Goal: Navigation & Orientation: Find specific page/section

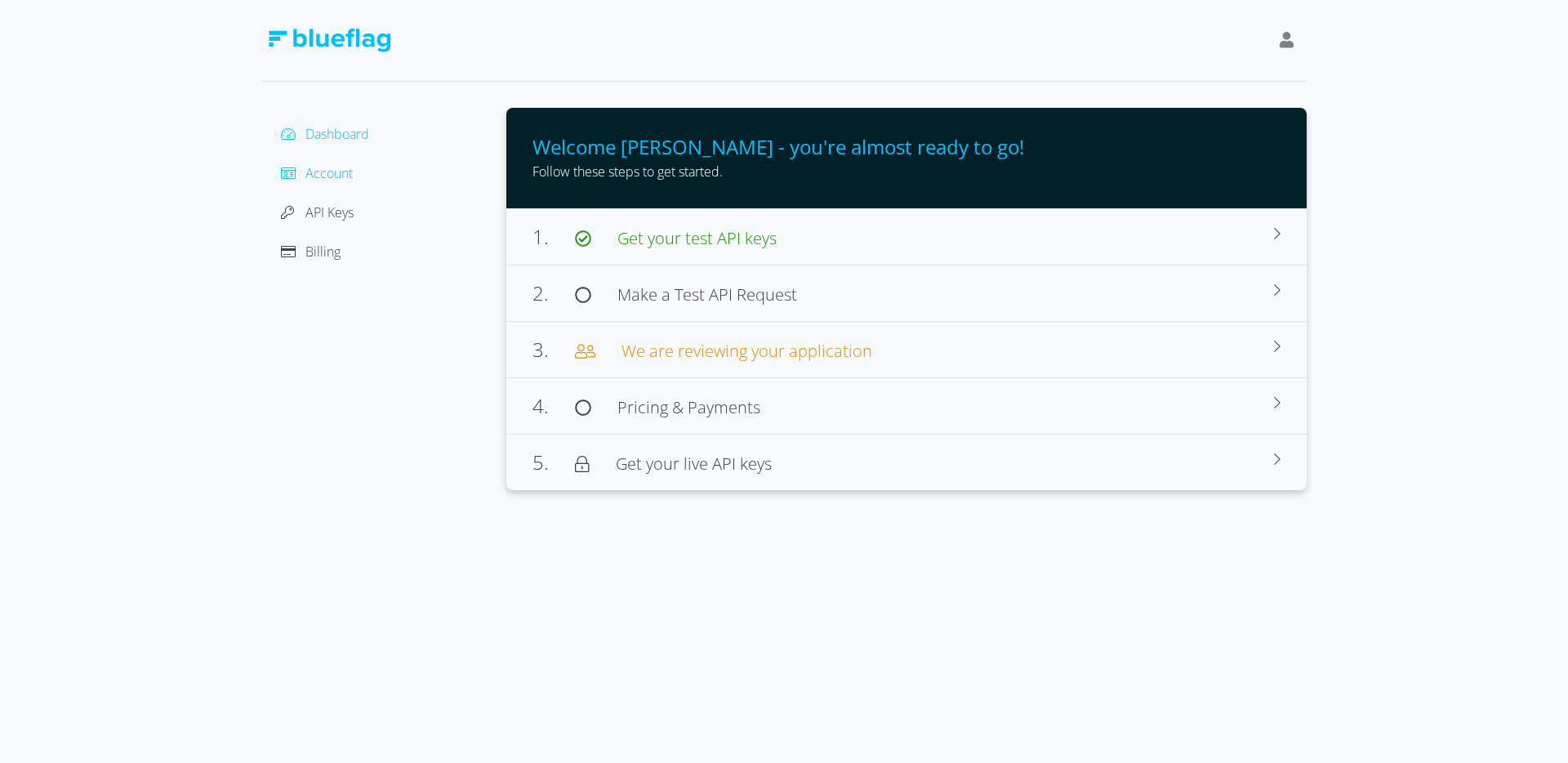
click at [342, 176] on span "Account" at bounding box center [329, 173] width 47 height 18
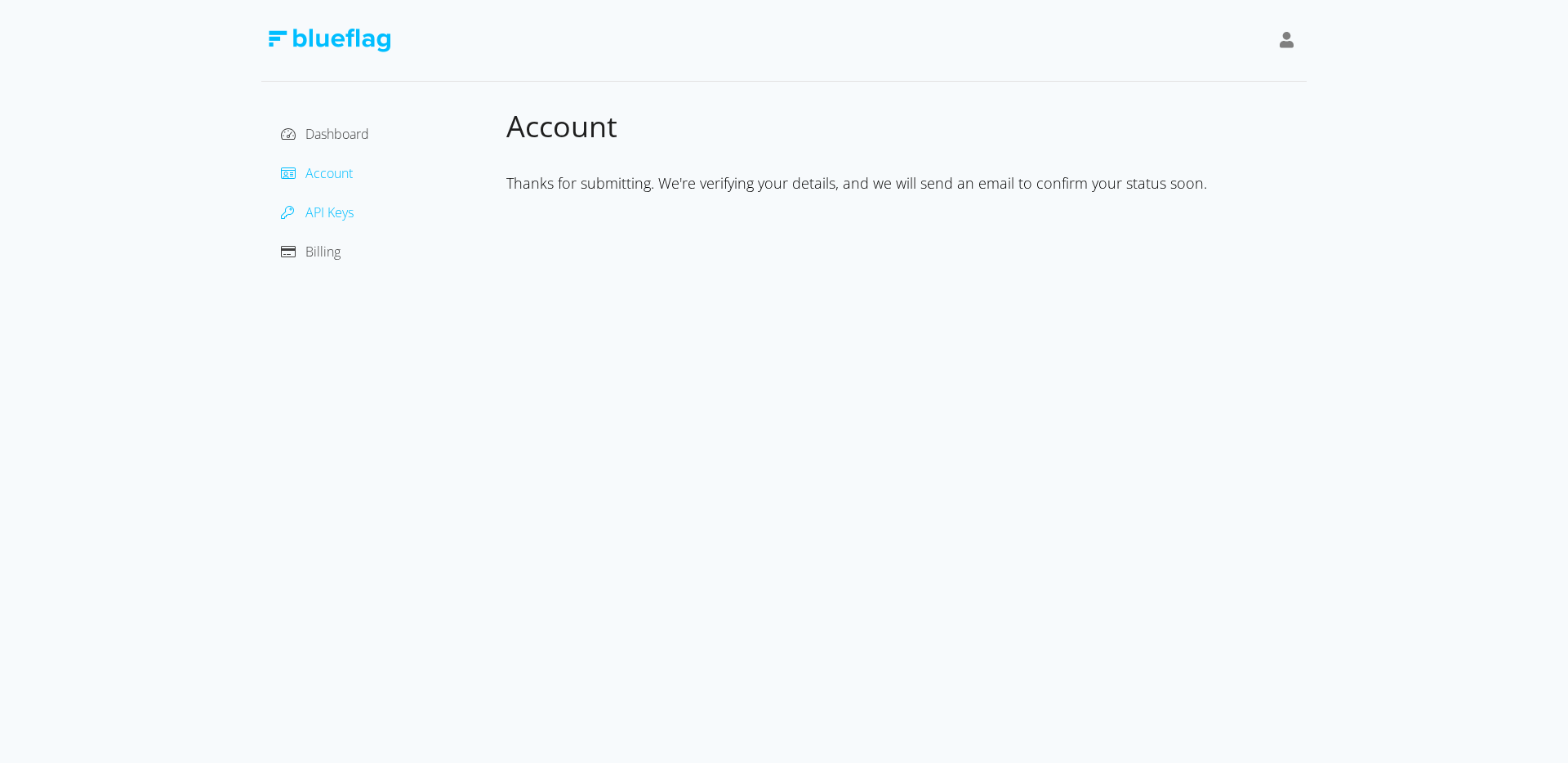
click at [337, 207] on span "API Keys" at bounding box center [329, 212] width 48 height 18
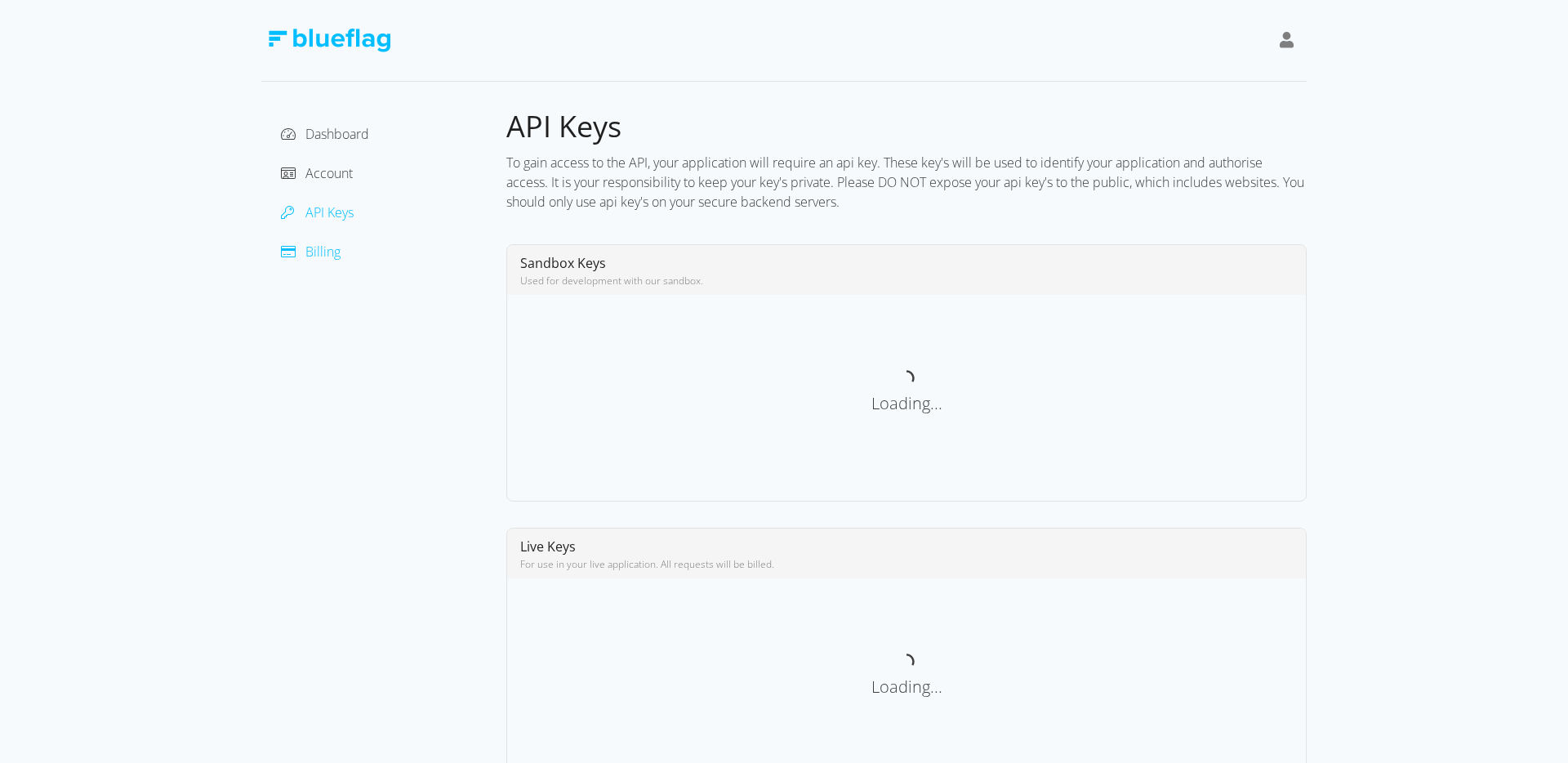
click at [333, 248] on span "Billing" at bounding box center [323, 252] width 35 height 18
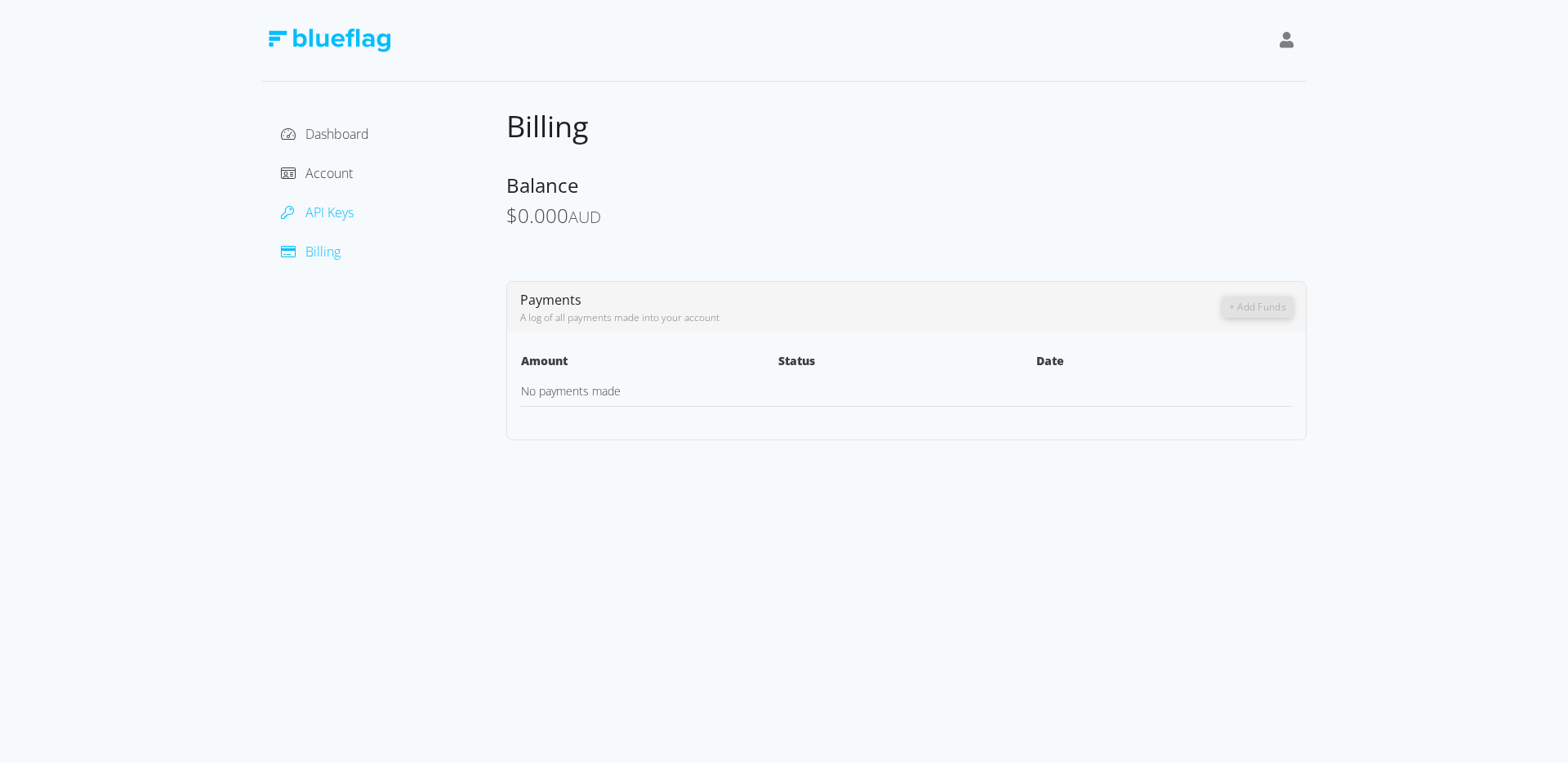
click at [332, 209] on span "API Keys" at bounding box center [329, 212] width 48 height 18
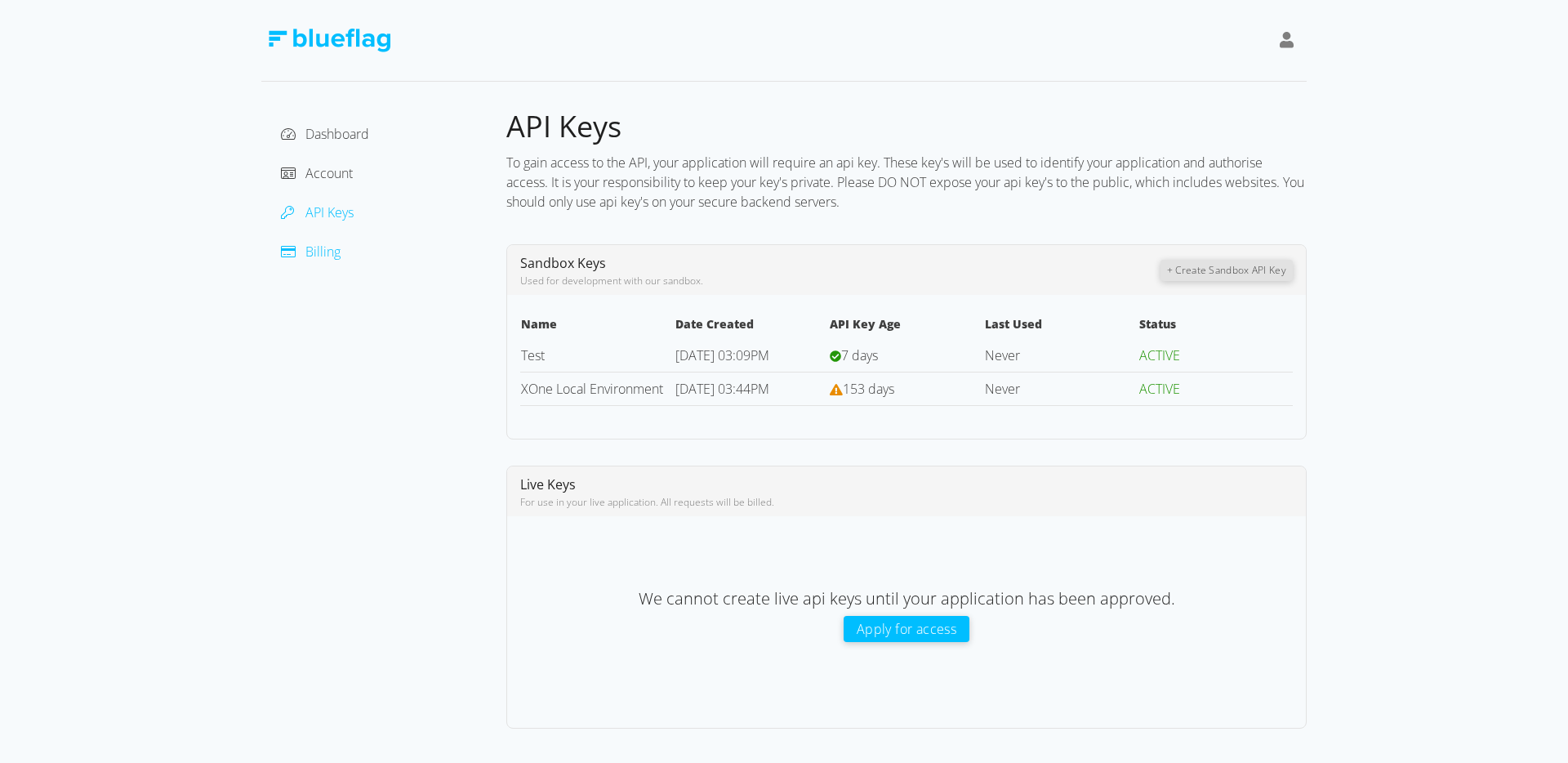
click at [323, 258] on span "Billing" at bounding box center [323, 252] width 35 height 18
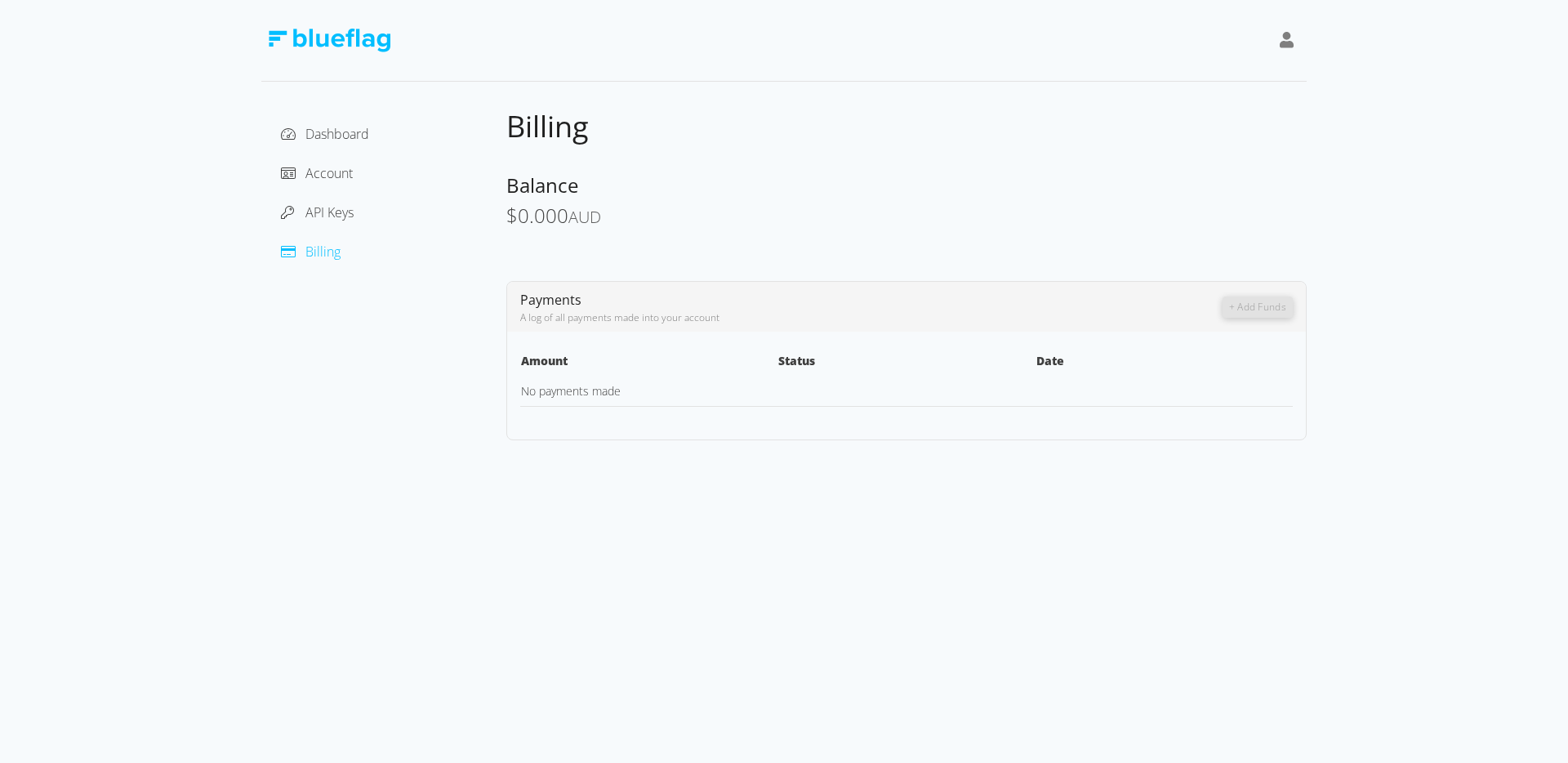
click at [1280, 37] on icon at bounding box center [1287, 39] width 15 height 17
click at [1202, 85] on div "[PERSON_NAME]" at bounding box center [1212, 81] width 137 height 19
click at [343, 142] on span "Dashboard" at bounding box center [336, 134] width 64 height 18
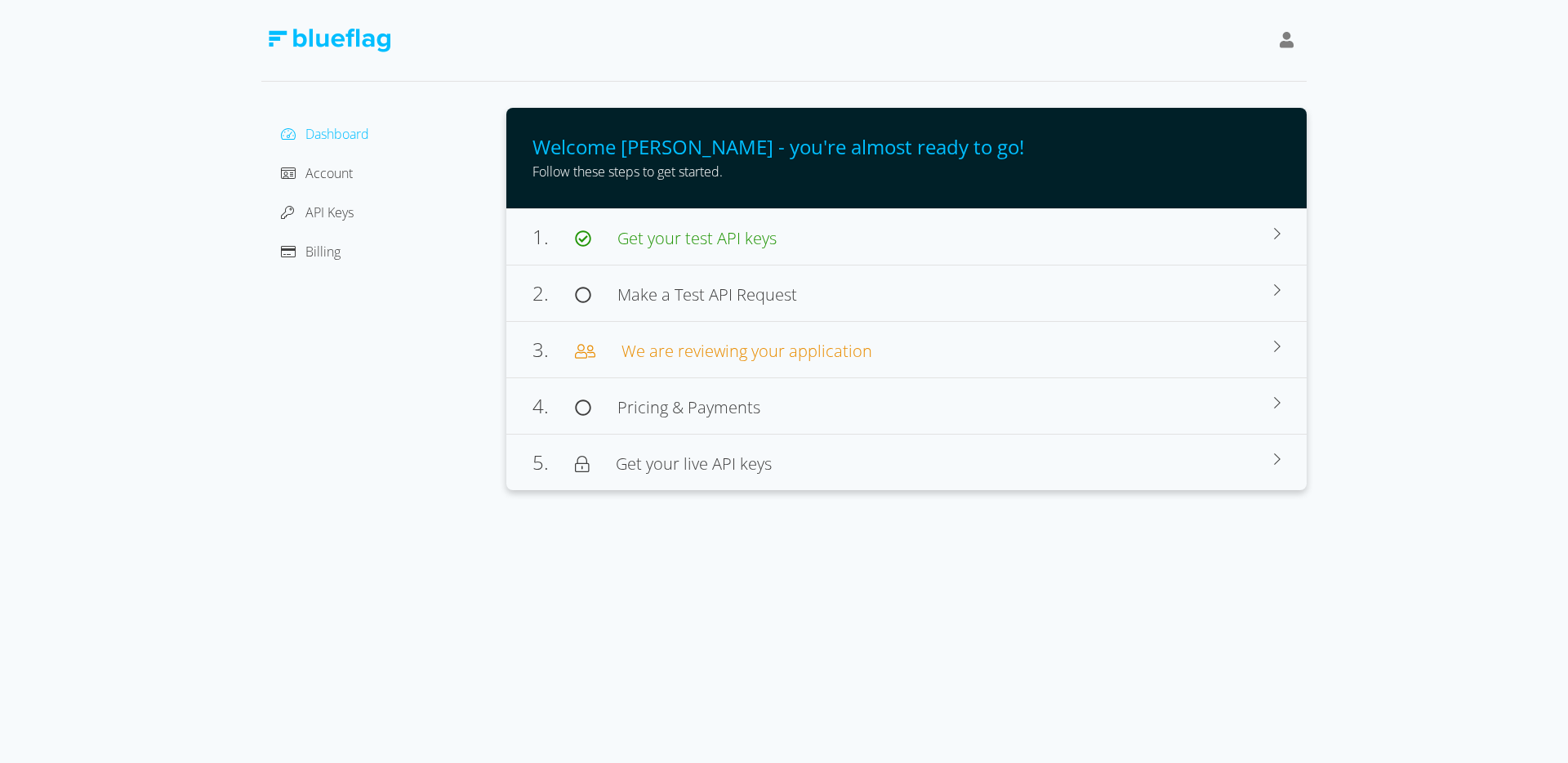
click at [1285, 42] on icon at bounding box center [1287, 39] width 15 height 17
click at [1254, 86] on div "[PERSON_NAME]" at bounding box center [1212, 81] width 137 height 19
click at [1218, 76] on div "[PERSON_NAME]" at bounding box center [1212, 81] width 137 height 19
click at [323, 259] on span "Billing" at bounding box center [323, 252] width 35 height 18
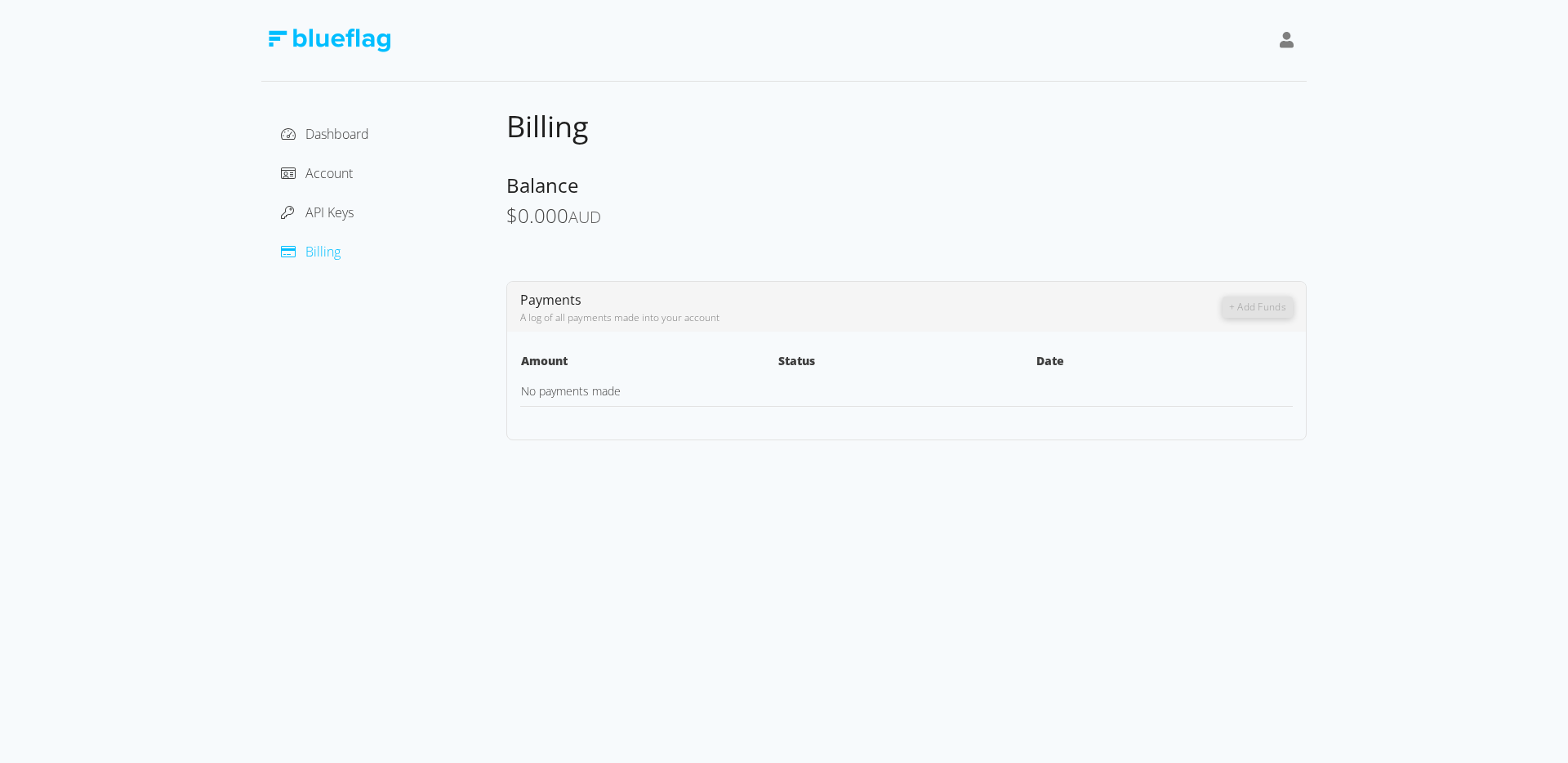
click at [346, 200] on div "API Keys" at bounding box center [384, 212] width 219 height 26
click at [343, 209] on span "API Keys" at bounding box center [329, 212] width 48 height 18
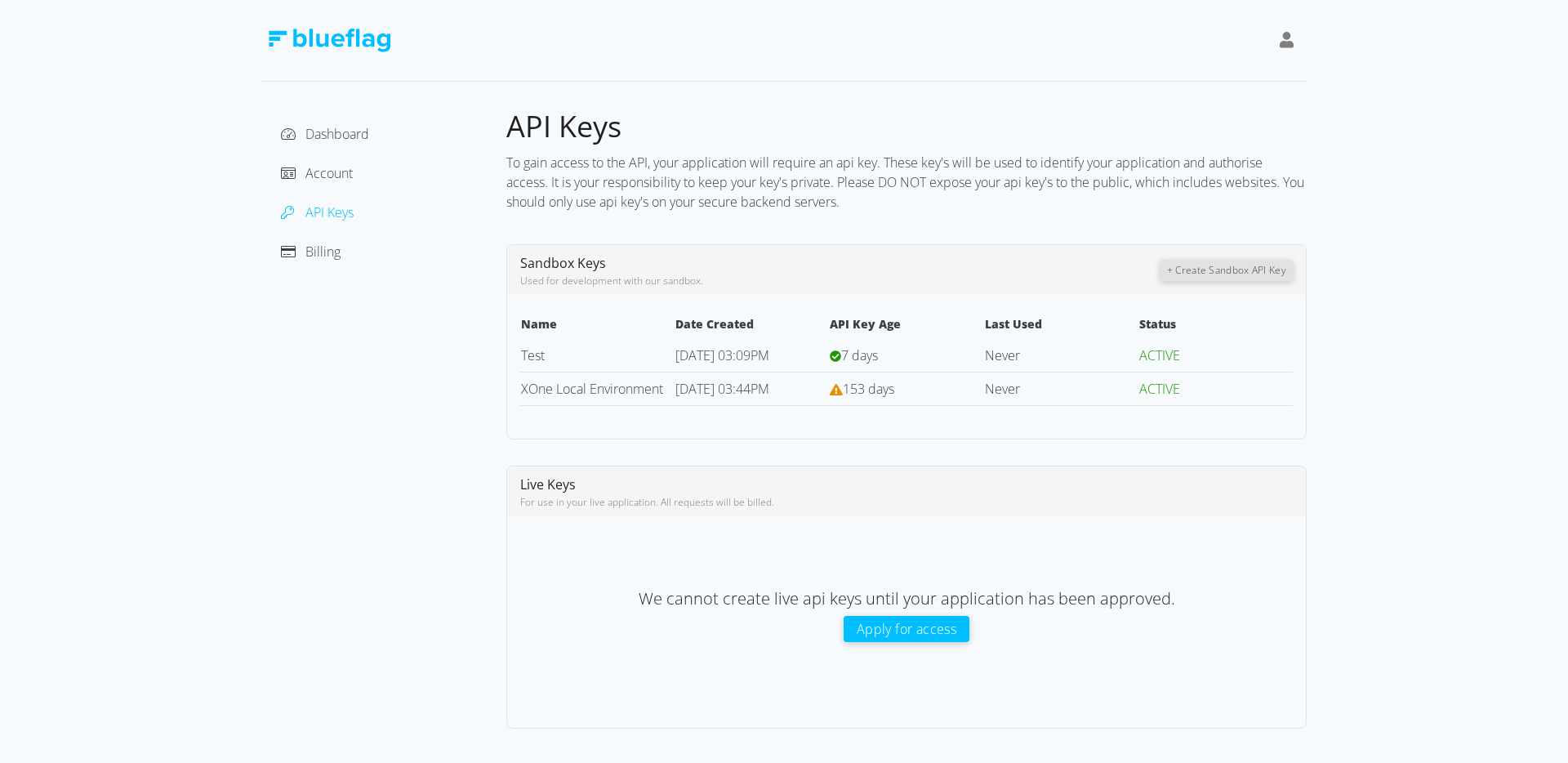
click at [349, 143] on div "Dashboard" at bounding box center [384, 134] width 219 height 26
click at [333, 176] on span "Account" at bounding box center [329, 173] width 47 height 18
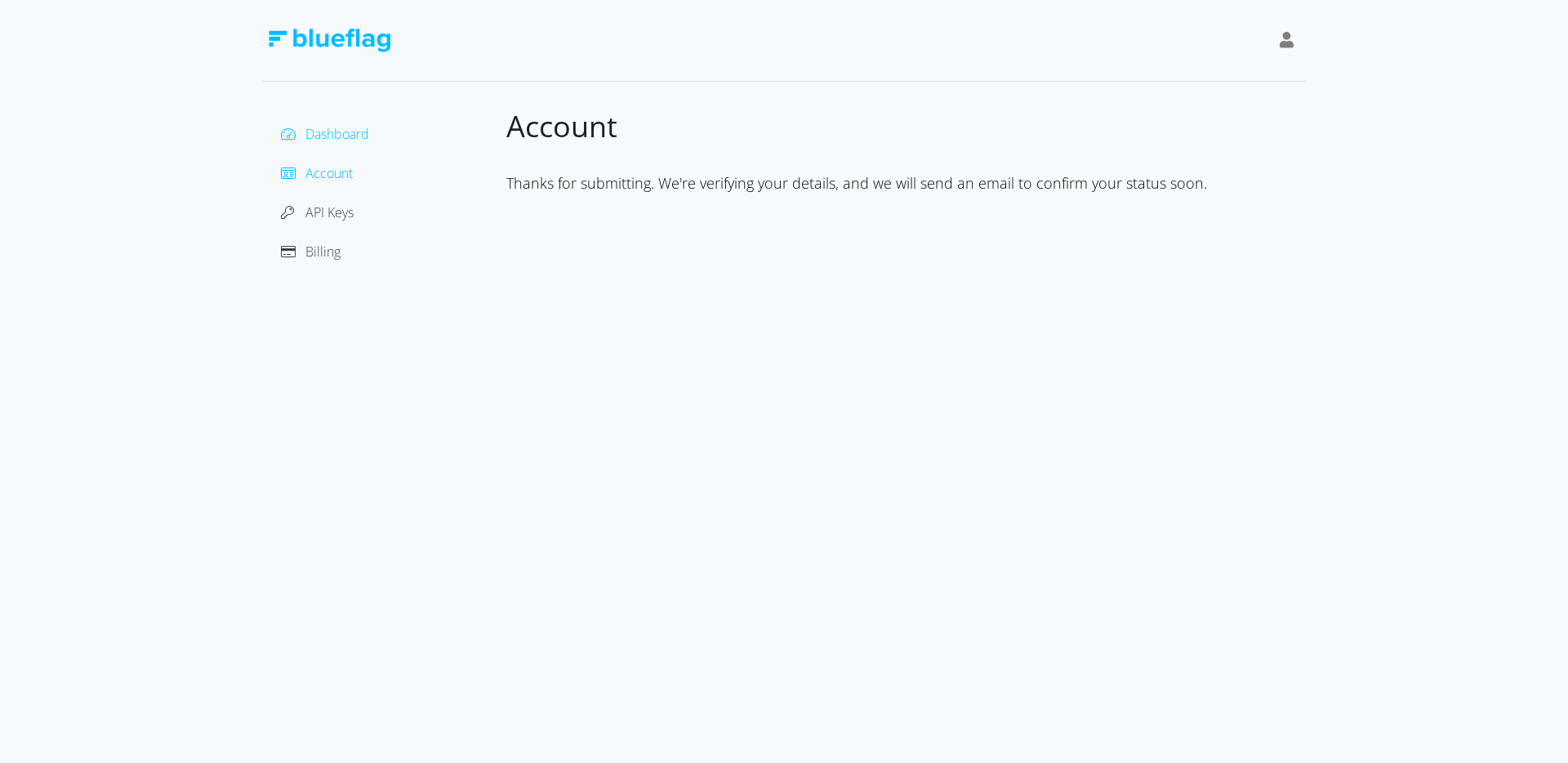
click at [336, 139] on span "Dashboard" at bounding box center [336, 134] width 64 height 18
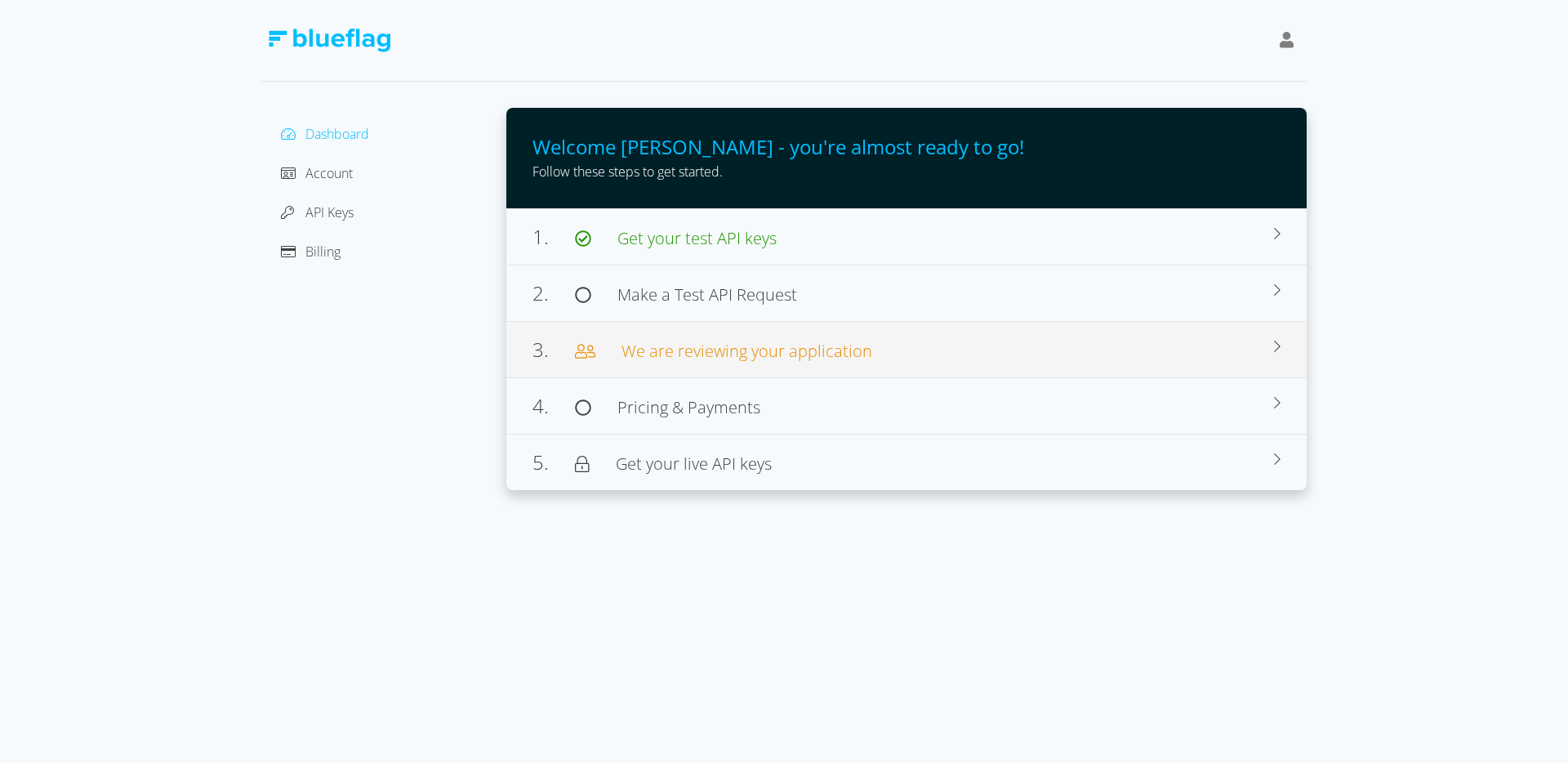
click at [670, 351] on span "We are reviewing your application" at bounding box center [746, 350] width 251 height 22
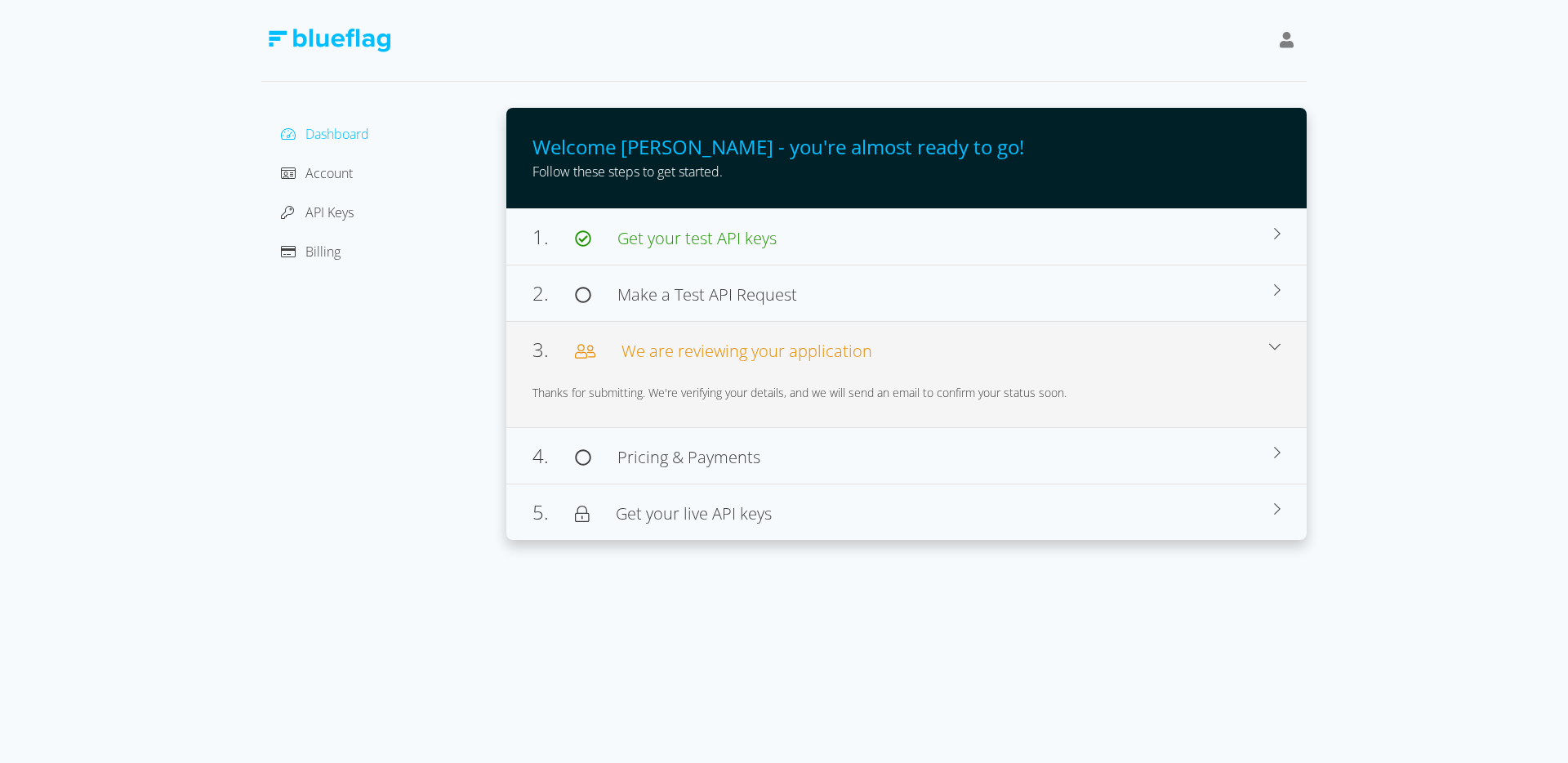
click at [551, 388] on div "Thanks for submitting. We're verifying your details, and we will send an email …" at bounding box center [906, 392] width 748 height 17
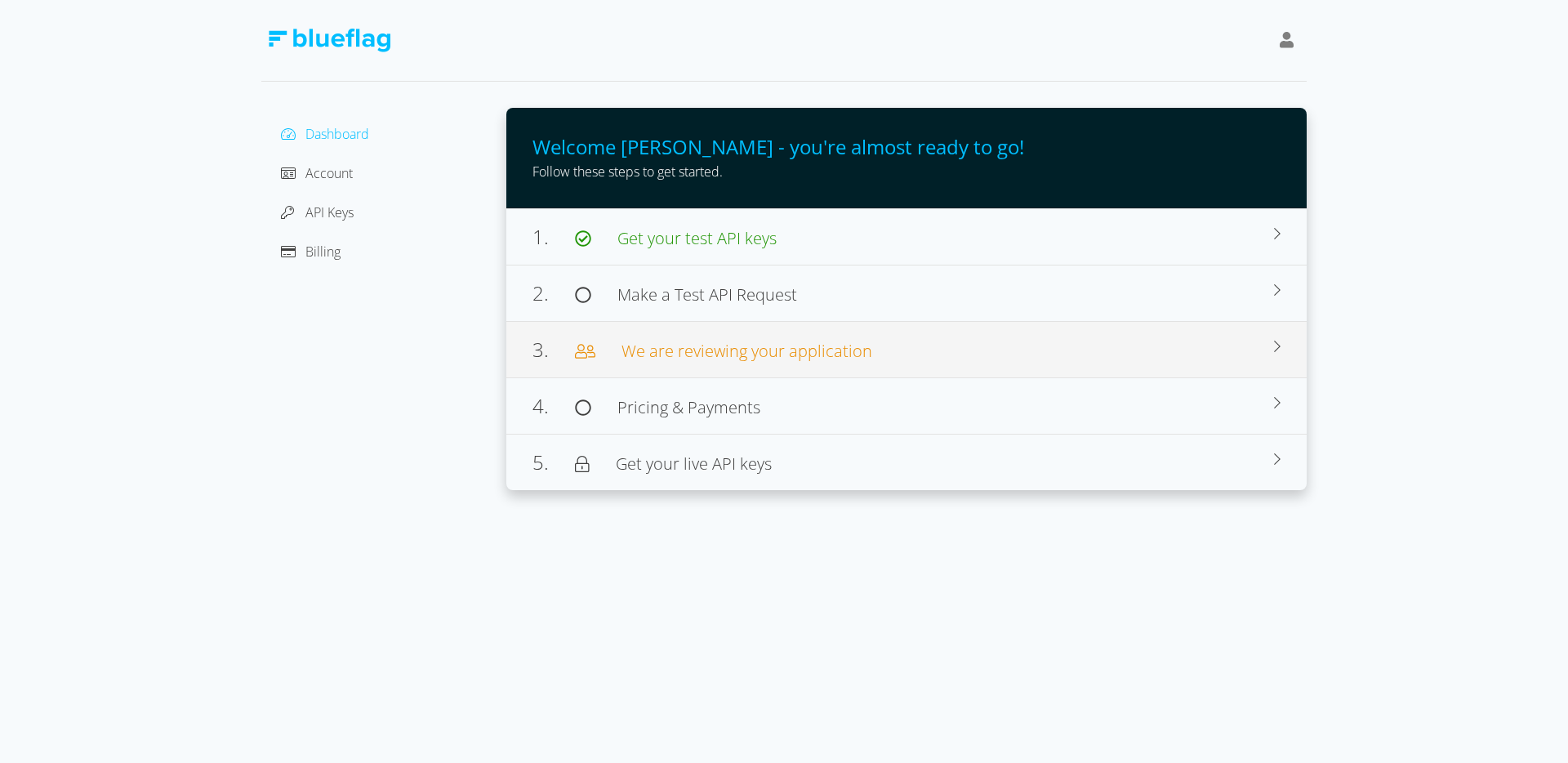
click at [643, 360] on span "We are reviewing your application" at bounding box center [746, 350] width 251 height 22
